Goal: Use online tool/utility: Utilize a website feature to perform a specific function

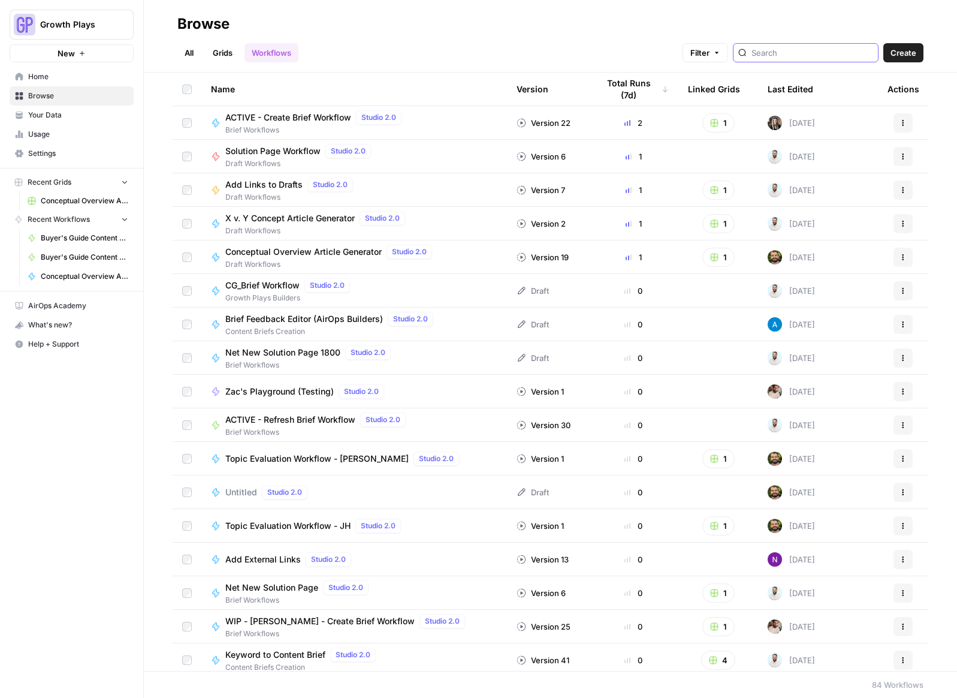
click at [819, 48] on input "search" at bounding box center [813, 53] width 122 height 12
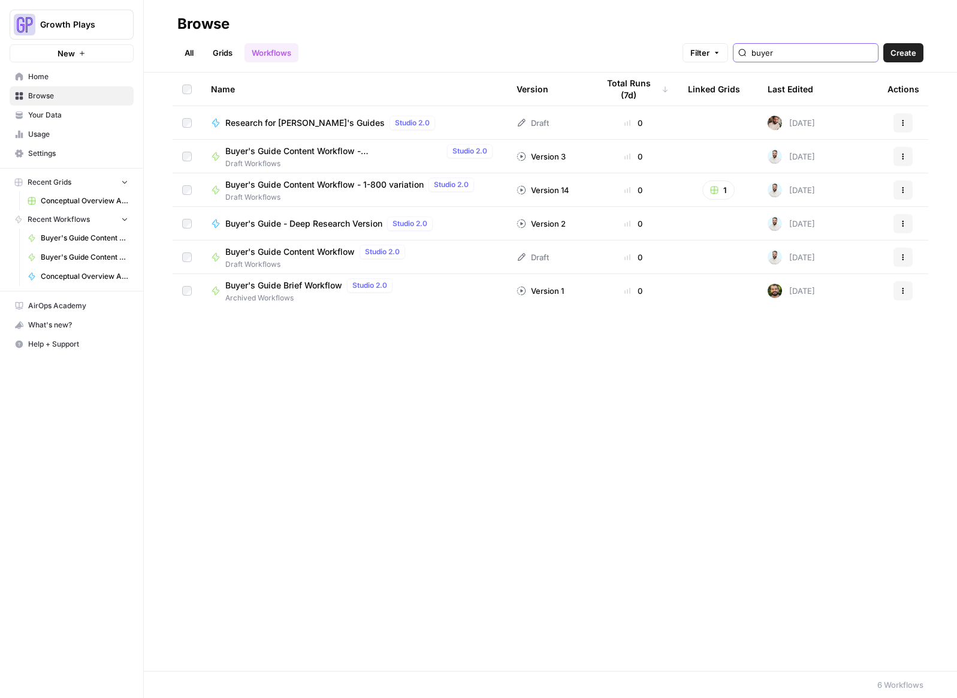
type input "buyer"
click at [278, 152] on span "Buyer's Guide Content Workflow - Gemini/[PERSON_NAME] Version" at bounding box center [333, 151] width 217 height 12
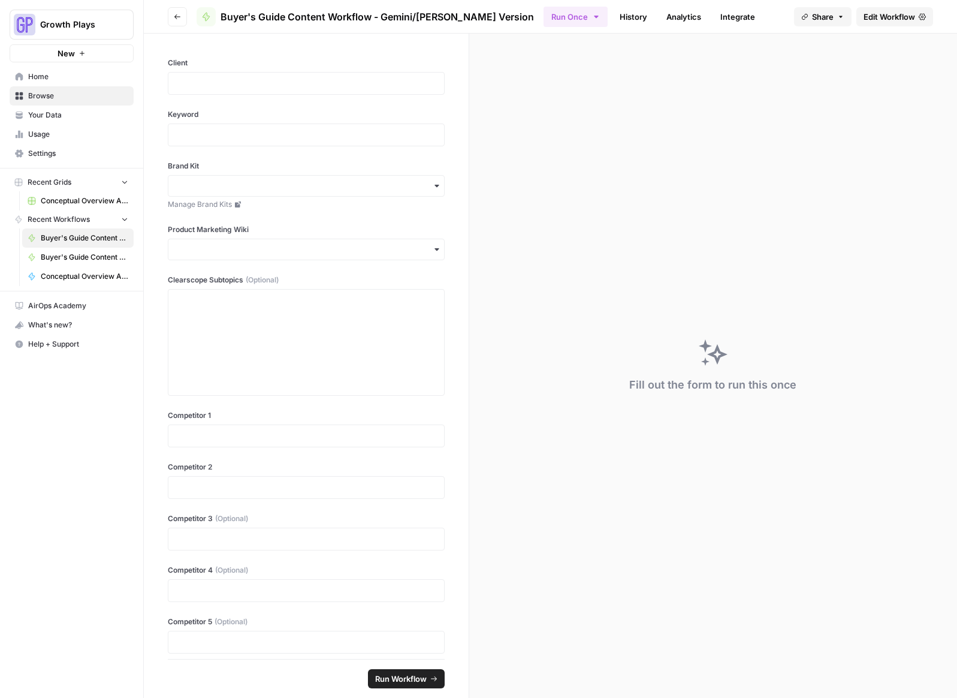
click at [898, 22] on span "Edit Workflow" at bounding box center [890, 17] width 52 height 12
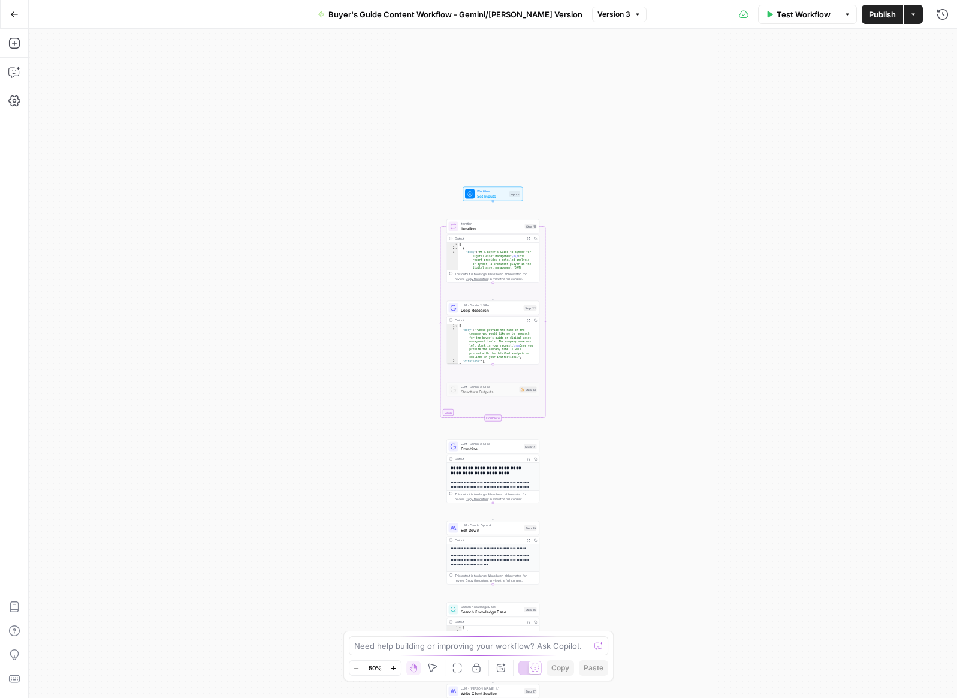
click at [393, 668] on icon "button" at bounding box center [393, 668] width 7 height 7
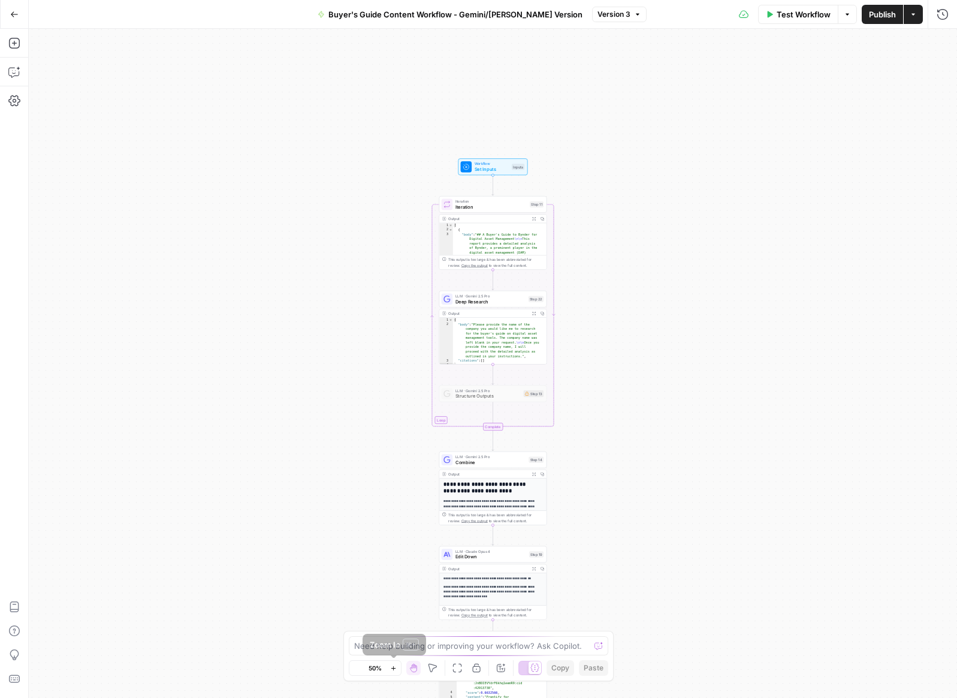
click at [393, 668] on icon "button" at bounding box center [393, 668] width 7 height 7
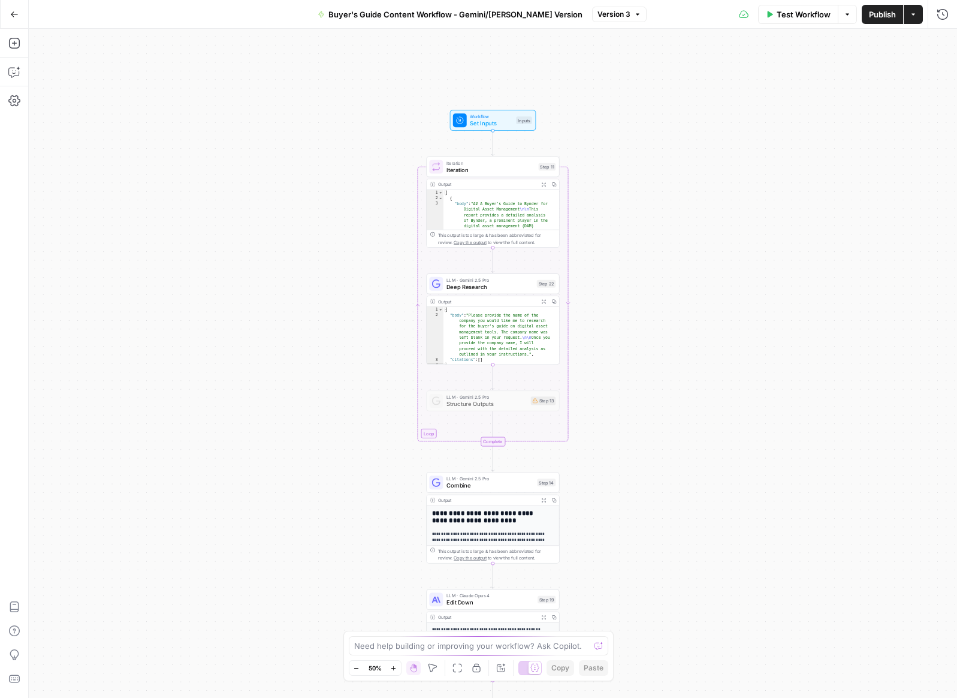
click at [393, 668] on icon "button" at bounding box center [393, 668] width 7 height 7
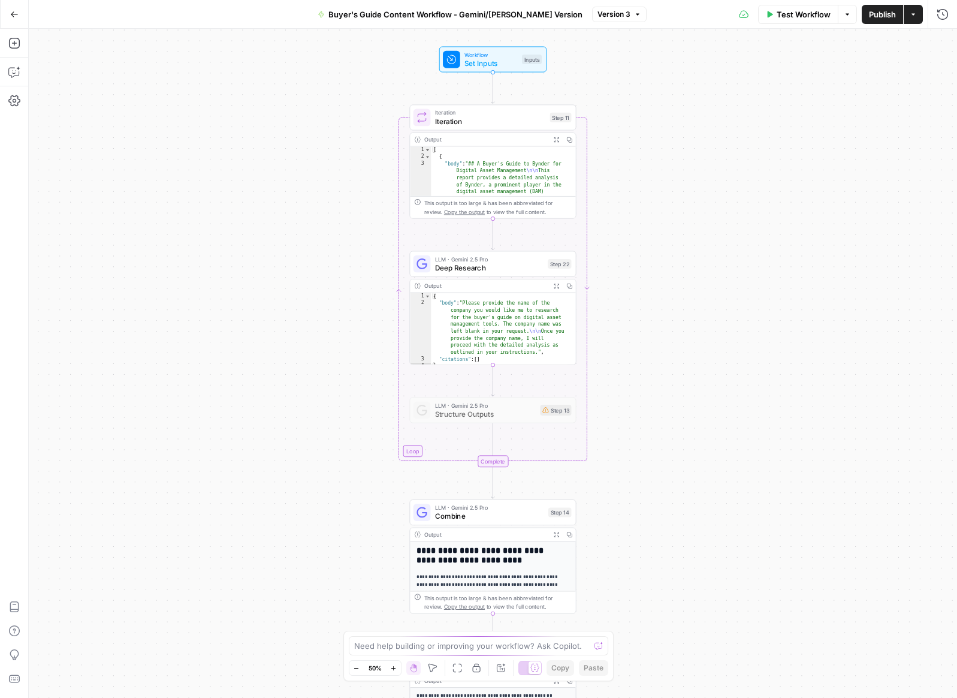
click at [393, 668] on icon "button" at bounding box center [393, 668] width 7 height 7
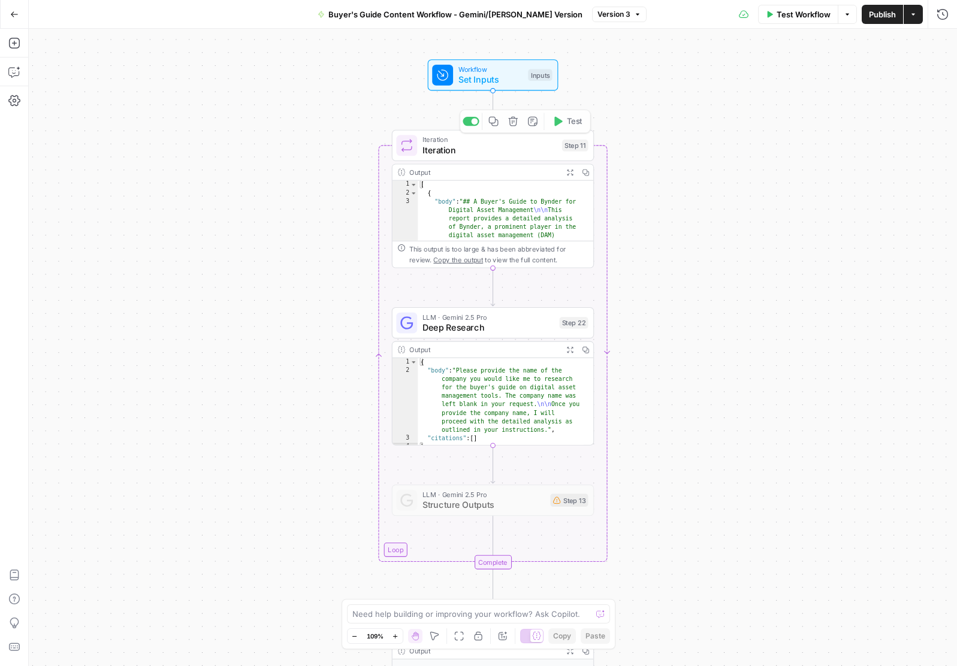
click at [500, 67] on span "Workflow" at bounding box center [490, 69] width 65 height 10
click at [483, 74] on span "Set Inputs" at bounding box center [490, 79] width 65 height 13
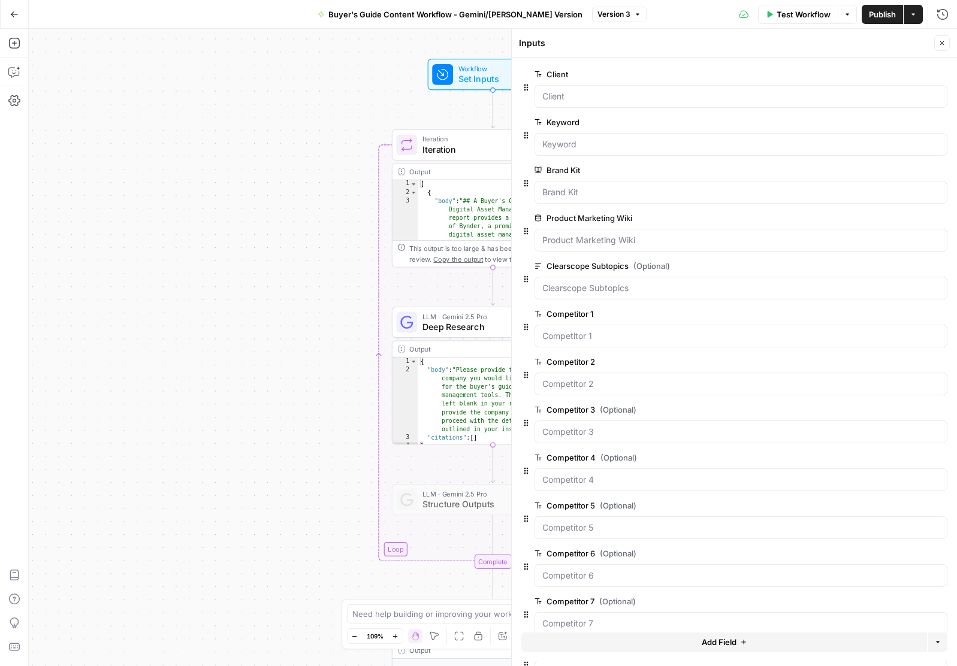
click at [324, 155] on div "Workflow Set Inputs Inputs Loop Iteration Iteration Step 11 Copy step Delete st…" at bounding box center [493, 348] width 928 height 638
click at [939, 39] on button "Close" at bounding box center [942, 43] width 16 height 16
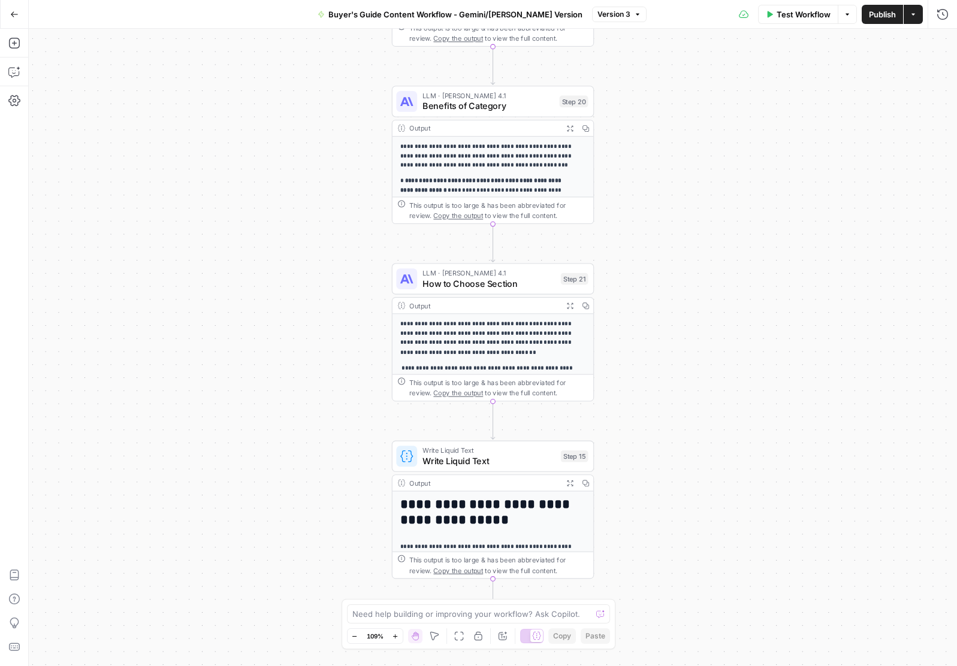
click at [440, 568] on span "Copy the output" at bounding box center [458, 571] width 50 height 8
